Goal: Task Accomplishment & Management: Use online tool/utility

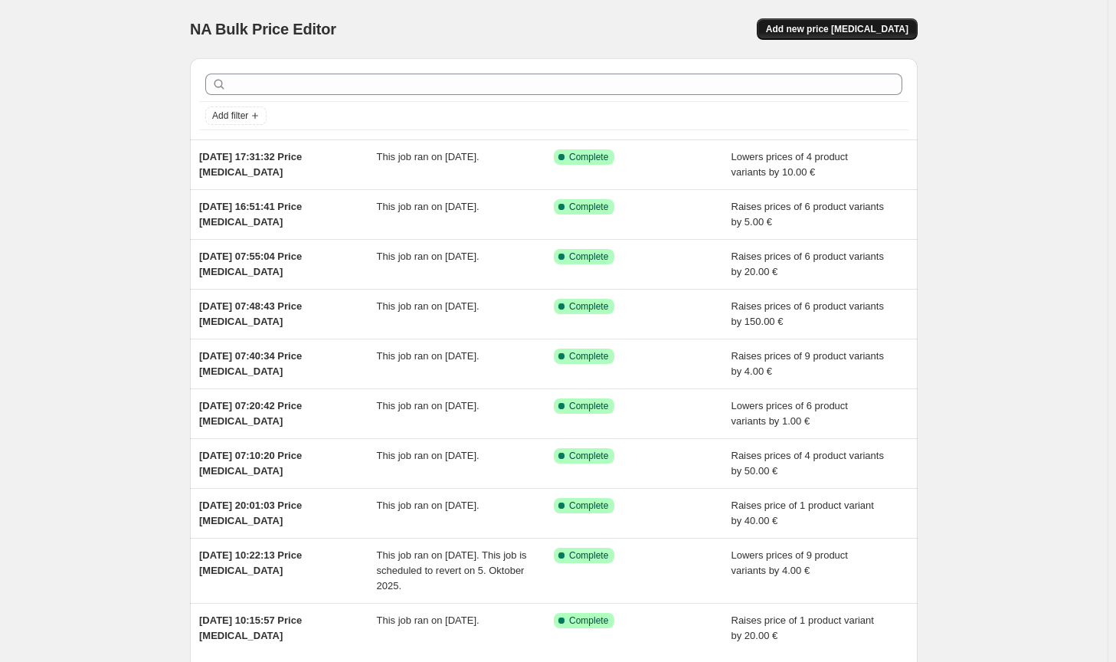
click at [886, 32] on span "Add new price [MEDICAL_DATA]" at bounding box center [837, 29] width 142 height 12
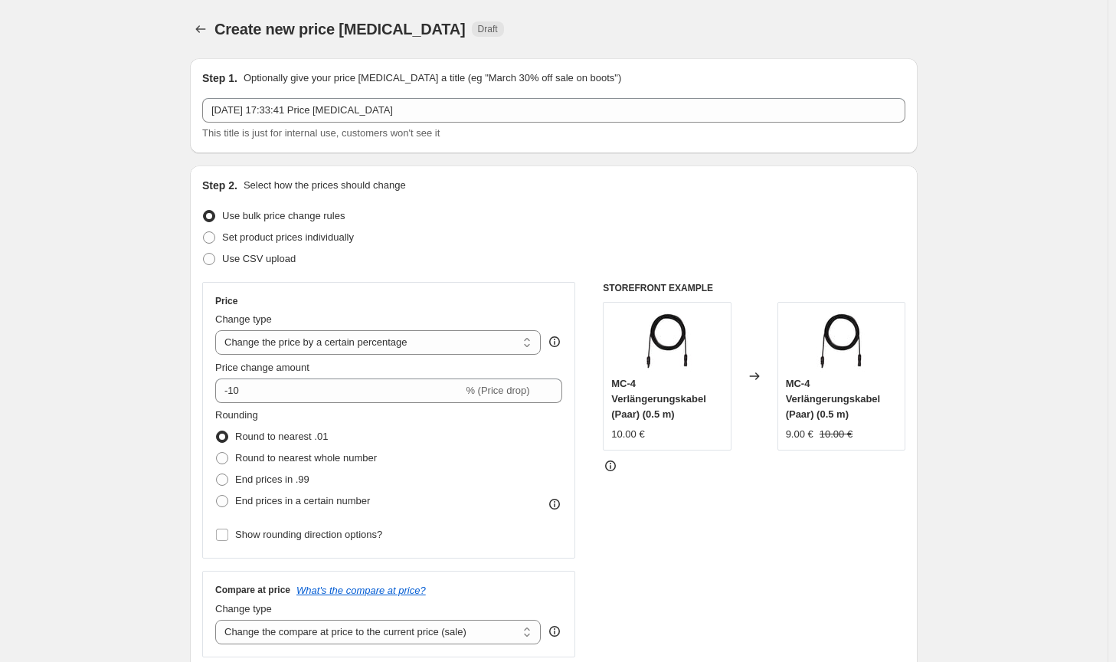
click at [432, 356] on div "Price Change type Change the price to a certain amount Change the price by a ce…" at bounding box center [388, 420] width 347 height 250
click at [413, 351] on select "Change the price to a certain amount Change the price by a certain amount Chang…" at bounding box center [377, 342] width 325 height 25
select select "by"
click at [218, 330] on select "Change the price to a certain amount Change the price by a certain amount Chang…" at bounding box center [377, 342] width 325 height 25
type input "-10.00"
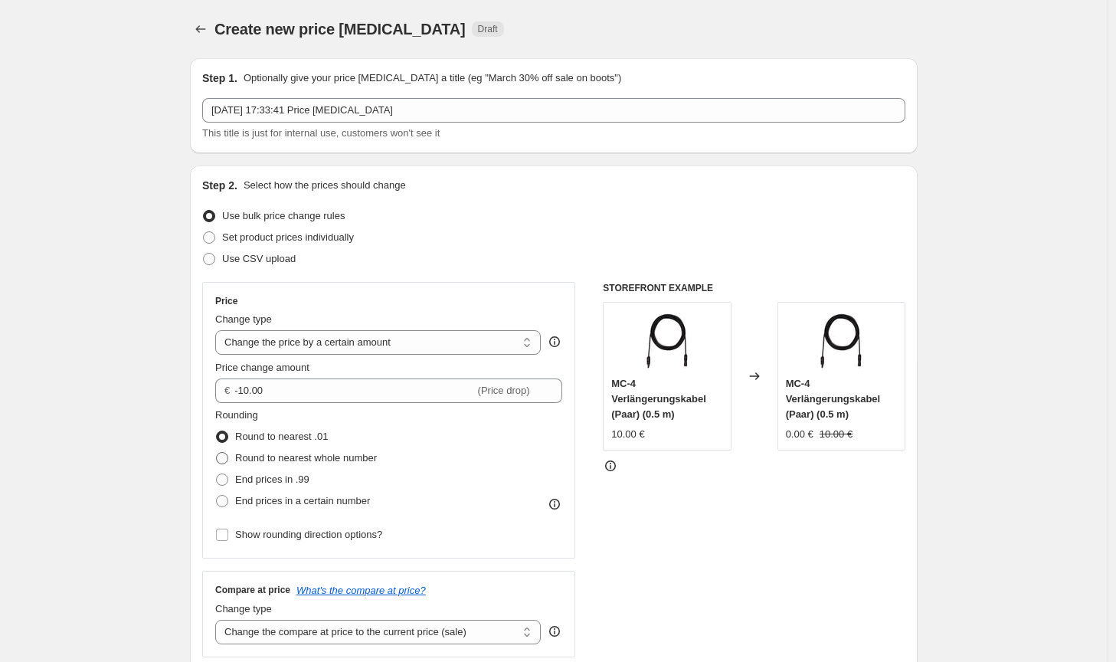
click at [297, 462] on span "Round to nearest whole number" at bounding box center [306, 457] width 142 height 11
click at [217, 453] on input "Round to nearest whole number" at bounding box center [216, 452] width 1 height 1
radio input "true"
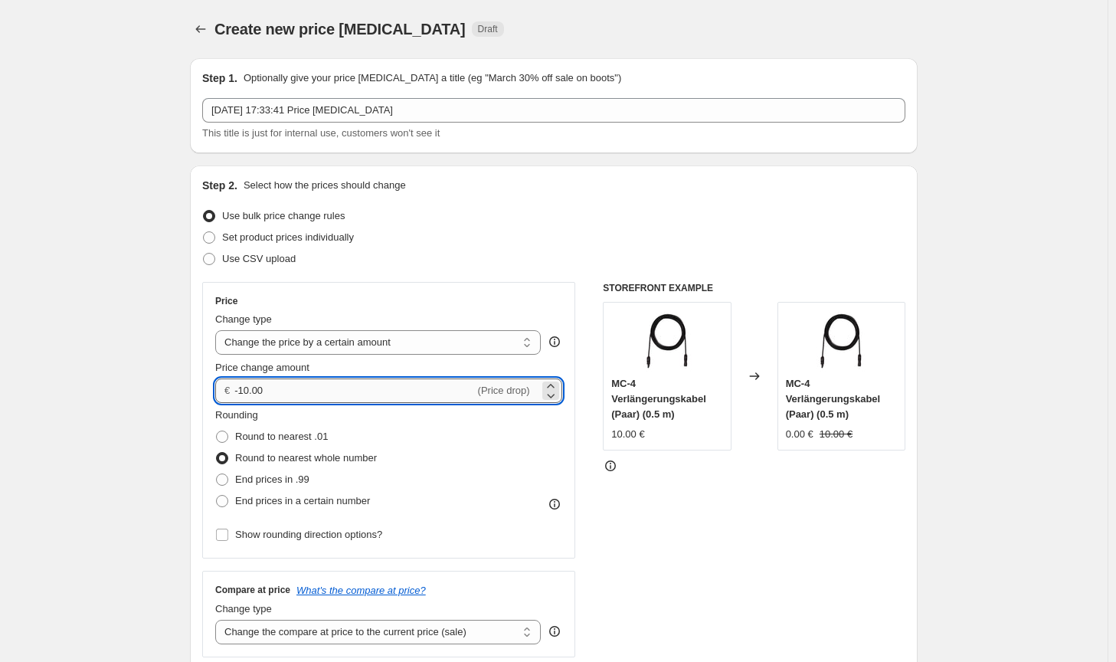
drag, startPoint x: 314, startPoint y: 394, endPoint x: 245, endPoint y: 396, distance: 68.9
click at [245, 396] on input "-10.00" at bounding box center [354, 390] width 240 height 25
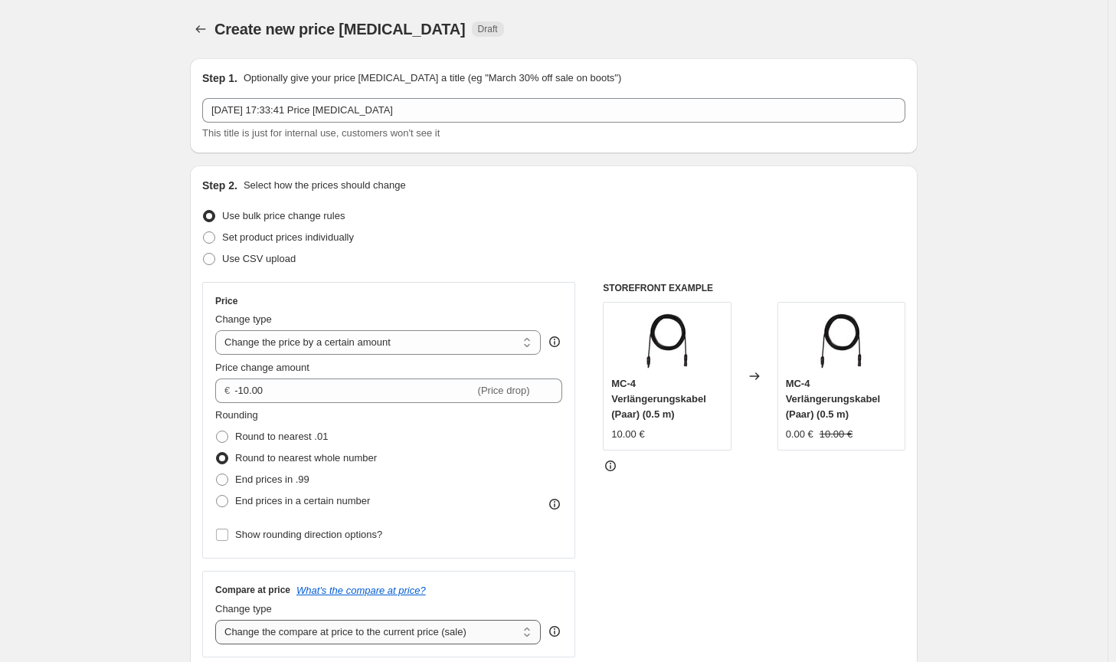
click at [443, 631] on select "Change the compare at price to the current price (sale) Change the compare at p…" at bounding box center [377, 631] width 325 height 25
select select "no_change"
click at [218, 619] on select "Change the compare at price to the current price (sale) Change the compare at p…" at bounding box center [377, 631] width 325 height 25
click at [766, 546] on div "STOREFRONT EXAMPLE MC-4 Verlängerungskabel (Paar) (0.5 m) 10.00 € Changed to MC…" at bounding box center [754, 469] width 302 height 375
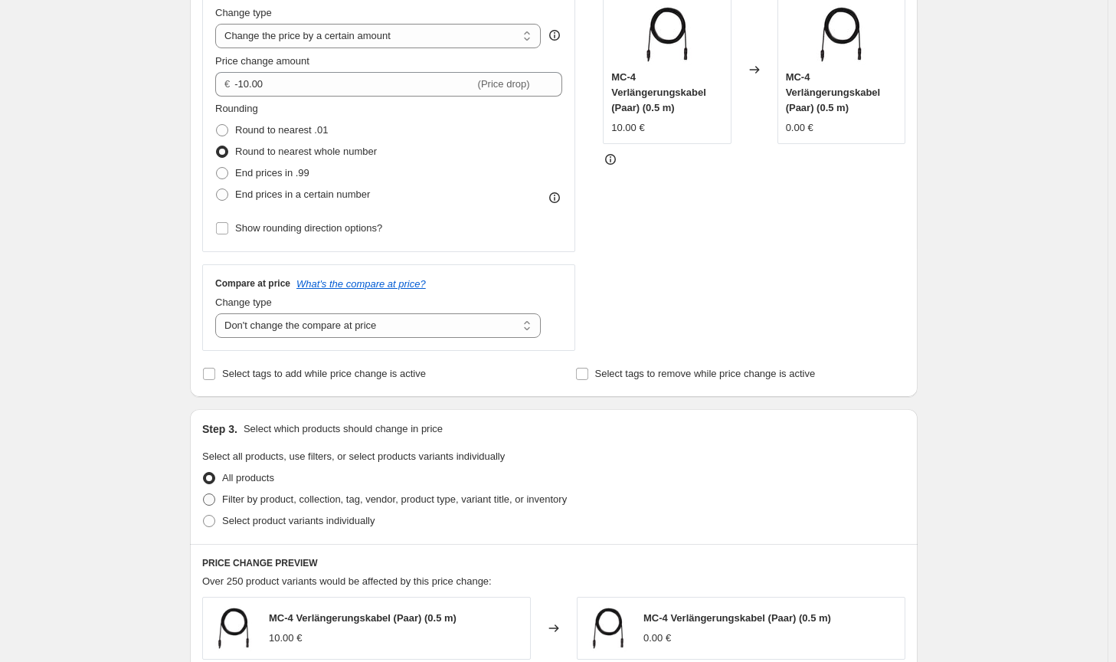
click at [472, 498] on span "Filter by product, collection, tag, vendor, product type, variant title, or inv…" at bounding box center [394, 498] width 345 height 11
click at [204, 494] on input "Filter by product, collection, tag, vendor, product type, variant title, or inv…" at bounding box center [203, 493] width 1 height 1
radio input "true"
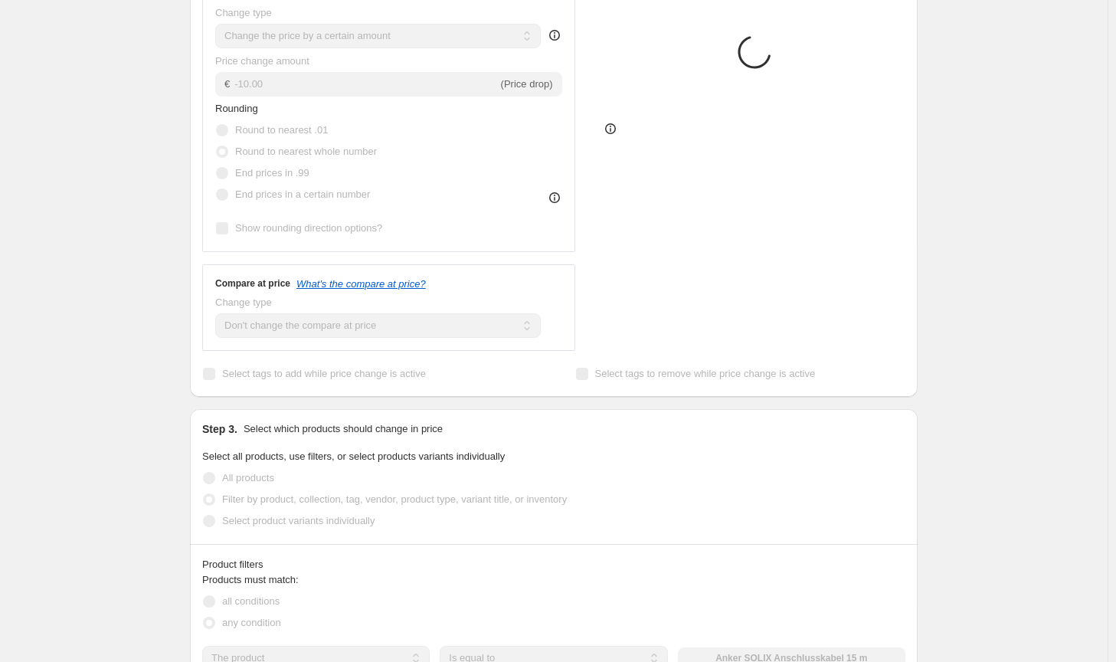
scroll to position [536, 0]
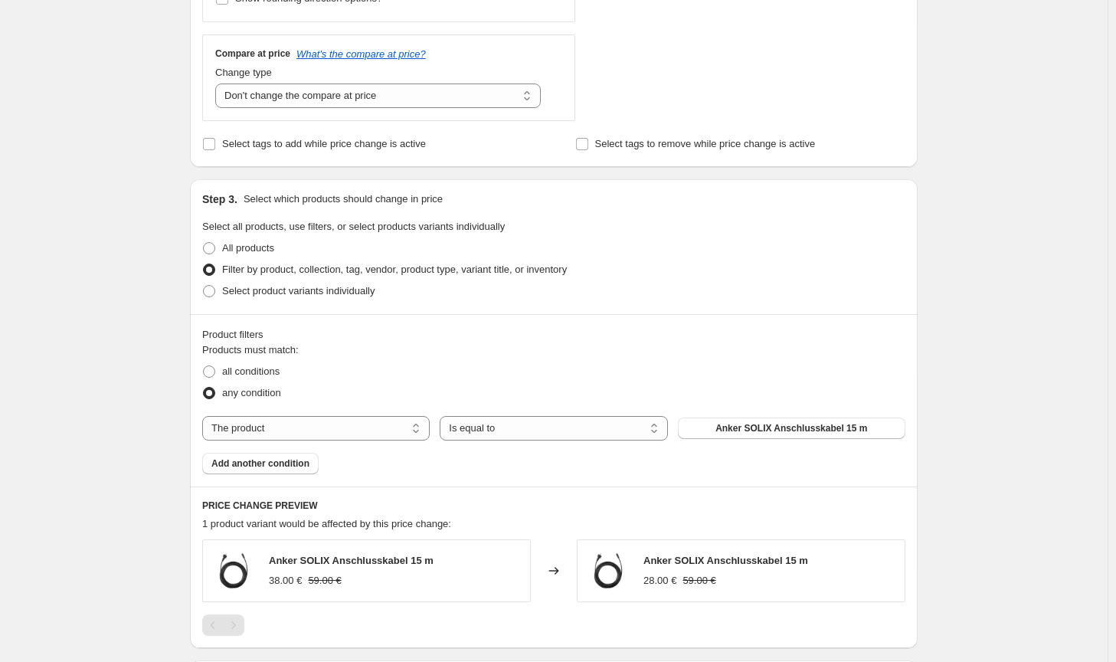
click at [789, 403] on div "any condition" at bounding box center [553, 392] width 703 height 21
click at [775, 423] on span "Anker SOLIX Anschlusskabel 15 m" at bounding box center [791, 428] width 152 height 12
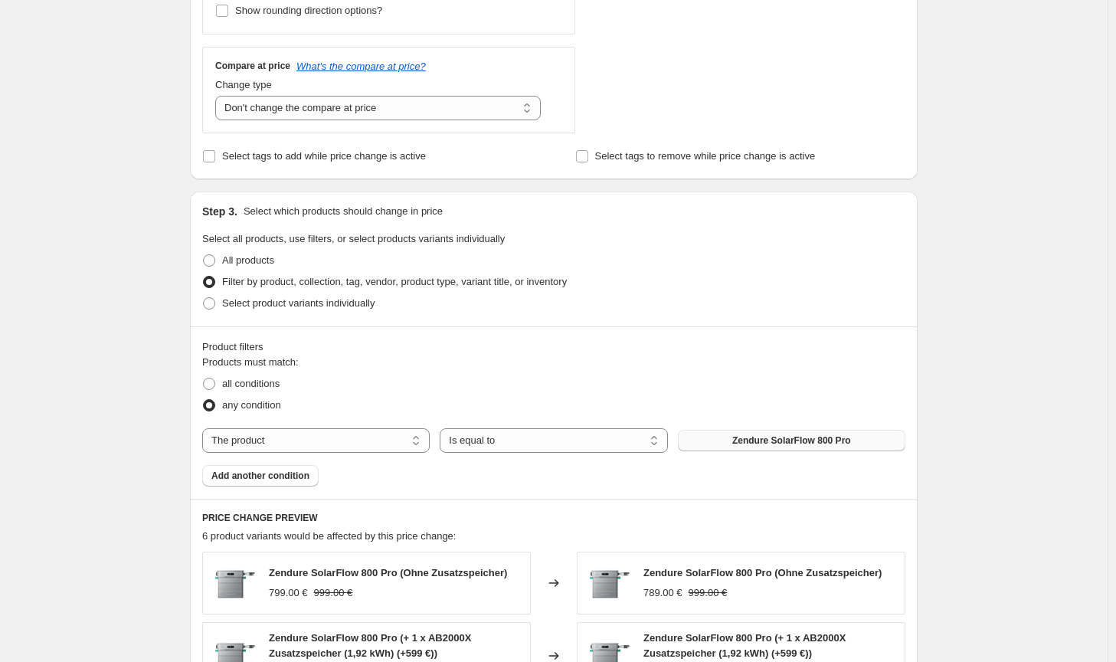
scroll to position [230, 0]
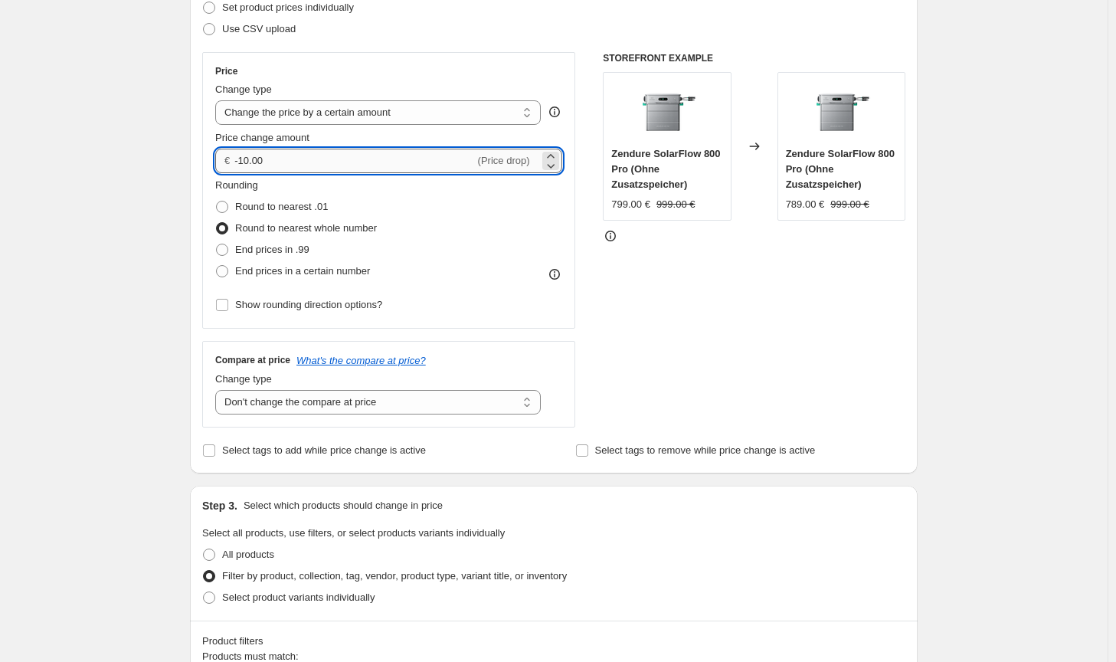
click at [243, 159] on input "-10.00" at bounding box center [354, 161] width 240 height 25
click at [739, 376] on div "STOREFRONT EXAMPLE Zendure SolarFlow 800 Pro (Ohne Zusatzspeicher) 799.00 € 999…" at bounding box center [754, 239] width 302 height 375
click at [250, 162] on input "-150.00" at bounding box center [354, 161] width 240 height 25
click at [772, 398] on div "STOREFRONT EXAMPLE Zendure SolarFlow 800 Pro (Ohne Zusatzspeicher) 799.00 € 999…" at bounding box center [754, 239] width 302 height 375
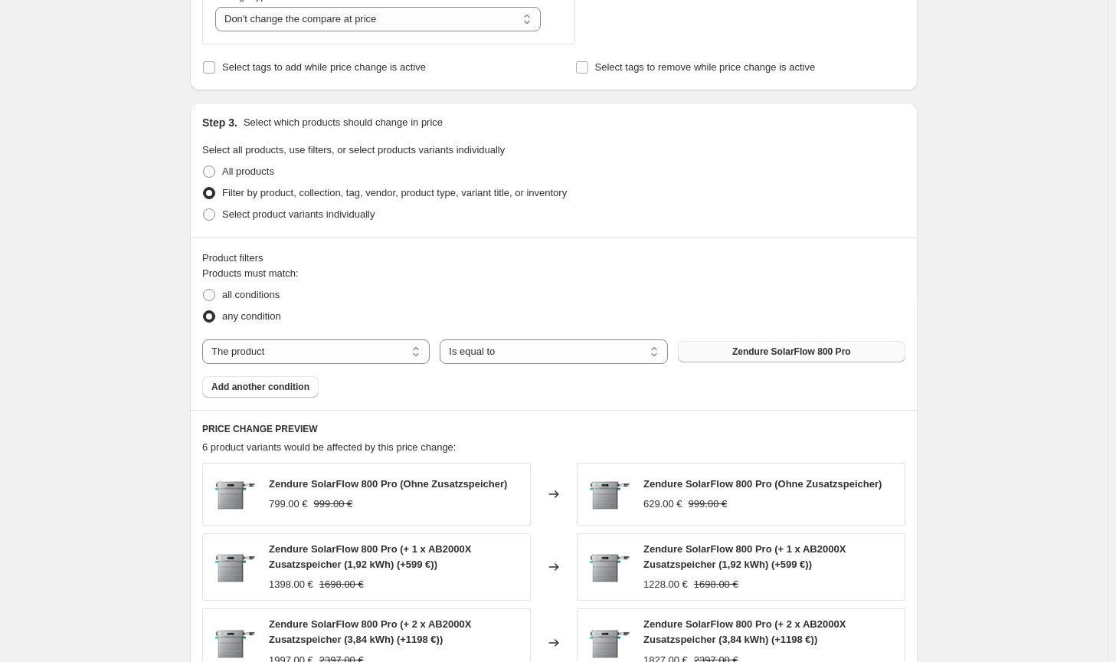
scroll to position [306, 0]
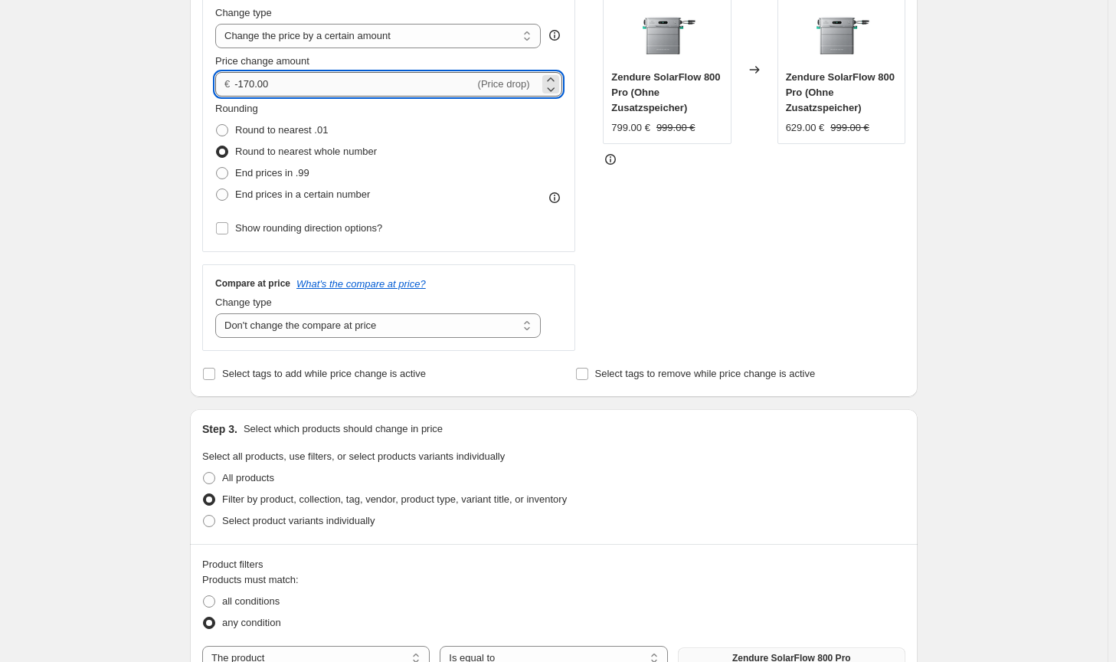
click at [253, 80] on input "-170.00" at bounding box center [354, 84] width 240 height 25
type input "-174.00"
click at [724, 312] on div "STOREFRONT EXAMPLE Zendure SolarFlow 800 Pro (Ohne Zusatzspeicher) 799.00 € 999…" at bounding box center [754, 162] width 302 height 375
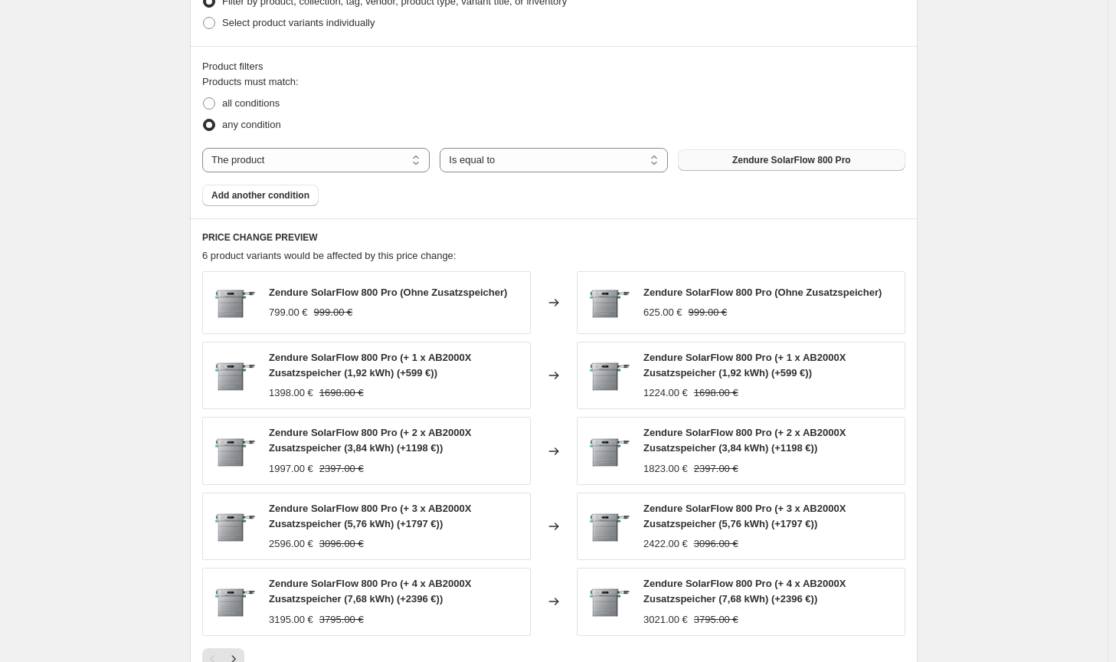
scroll to position [1060, 0]
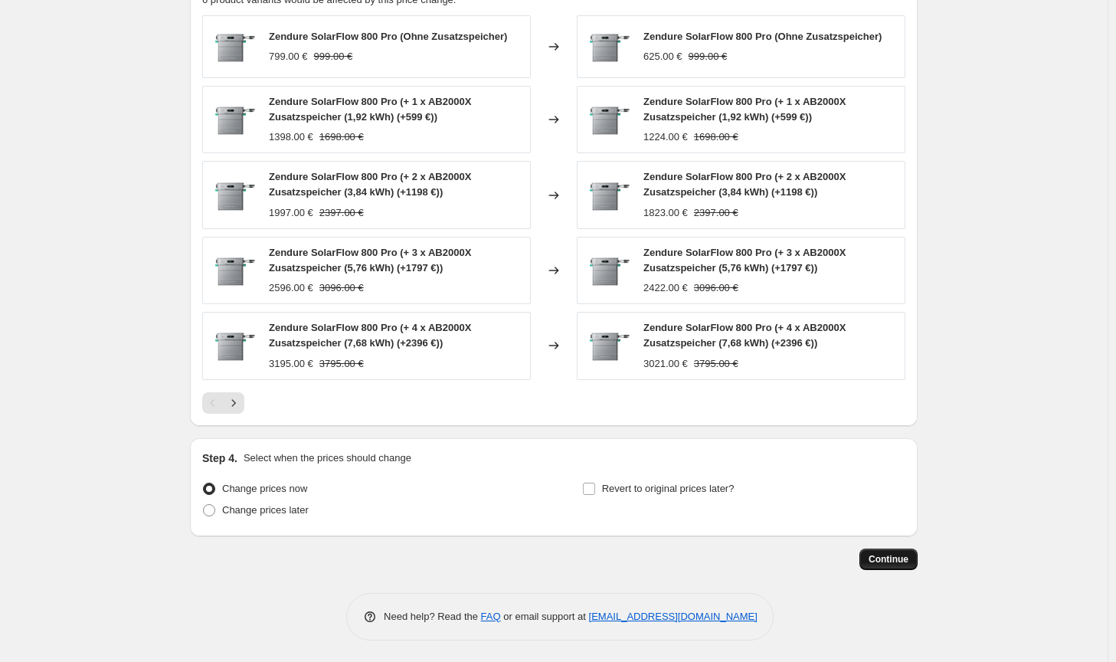
click at [914, 552] on button "Continue" at bounding box center [888, 558] width 58 height 21
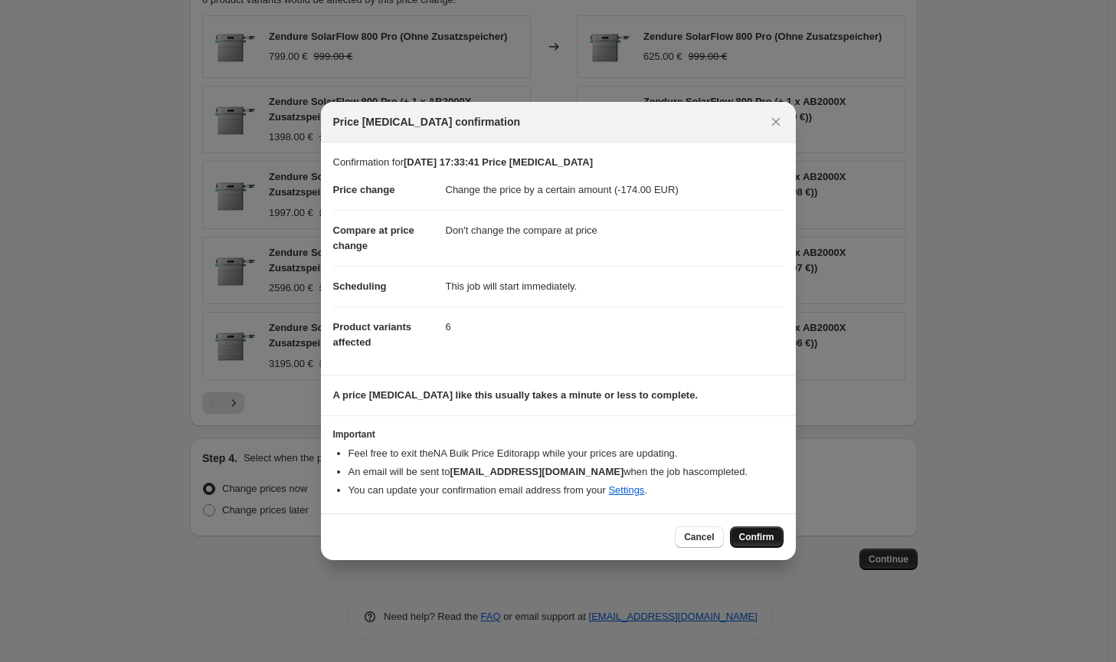
click at [760, 543] on button "Confirm" at bounding box center [757, 536] width 54 height 21
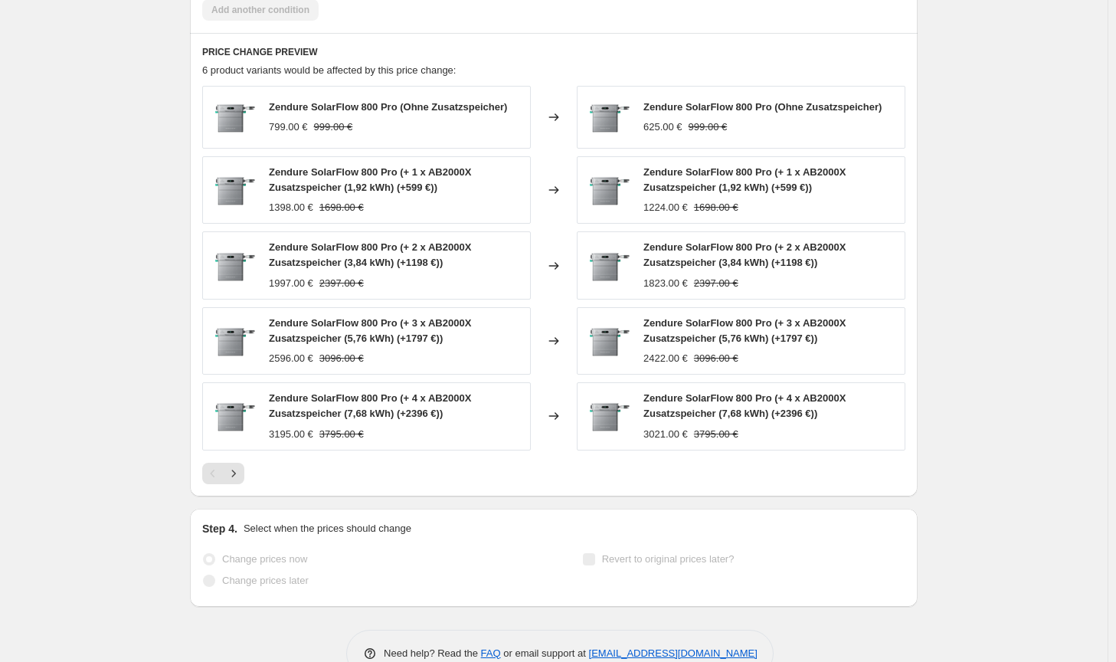
select select "by"
select select "no_change"
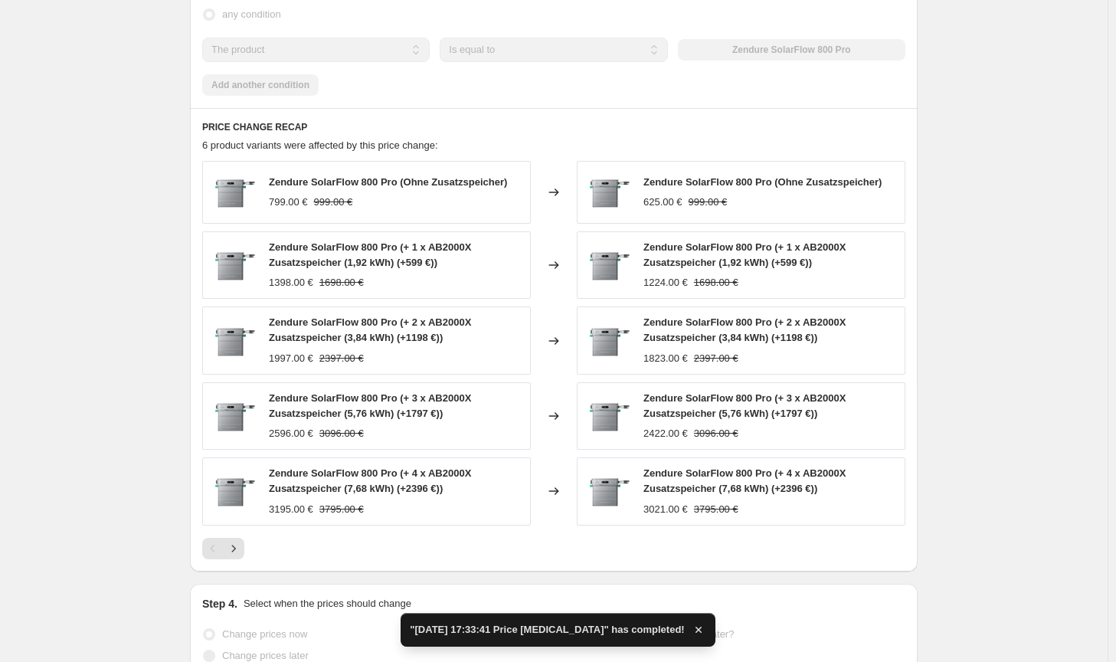
scroll to position [0, 0]
